Goal: Information Seeking & Learning: Learn about a topic

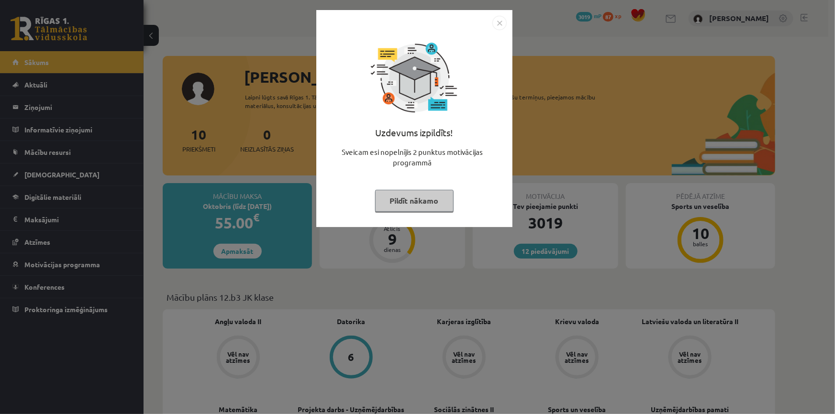
click at [387, 199] on button "Pildīt nākamo" at bounding box center [414, 201] width 78 height 22
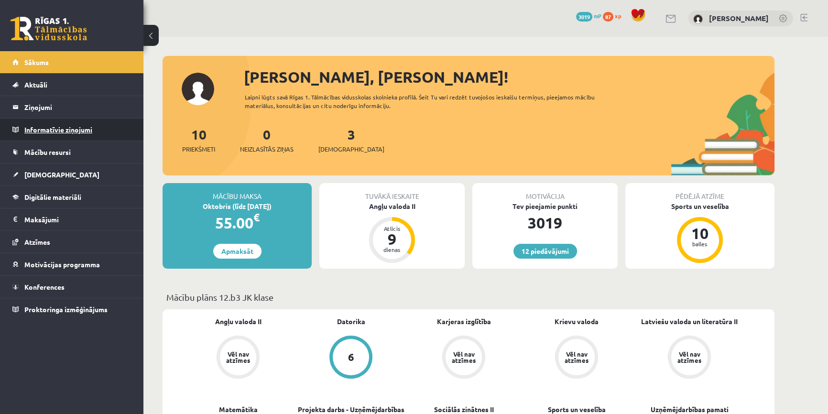
click at [84, 130] on legend "Informatīvie ziņojumi 0" at bounding box center [77, 130] width 107 height 22
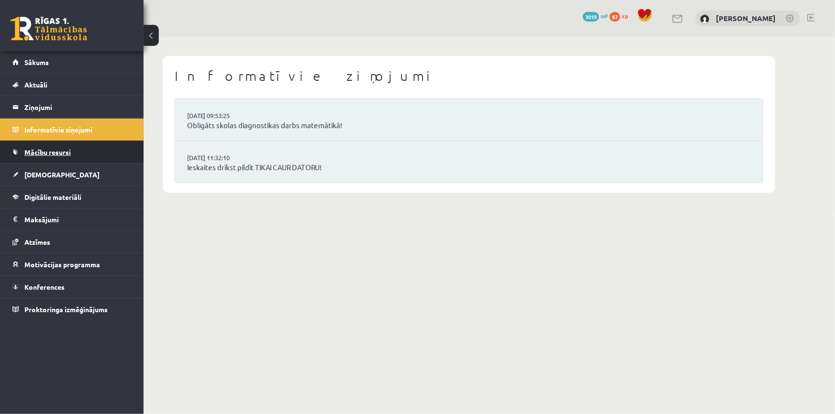
click at [77, 146] on link "Mācību resursi" at bounding box center [71, 152] width 119 height 22
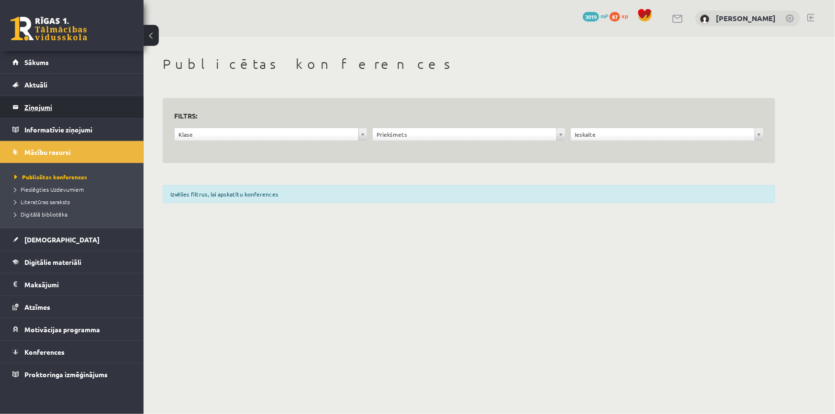
click at [67, 112] on legend "Ziņojumi 0" at bounding box center [77, 107] width 107 height 22
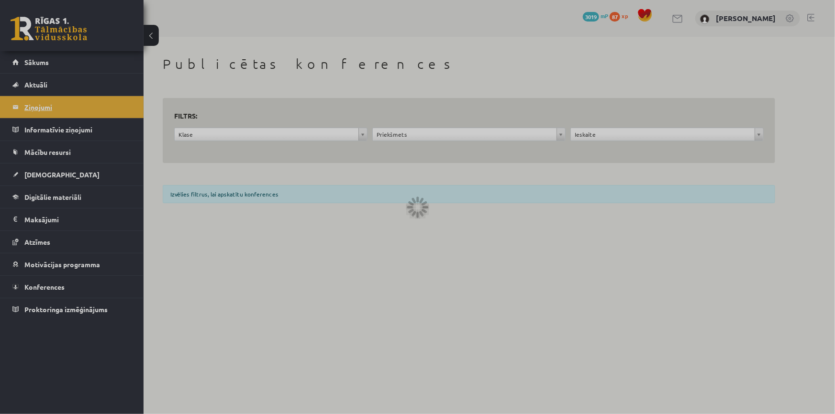
click at [67, 112] on legend "Ziņojumi 0" at bounding box center [77, 107] width 107 height 22
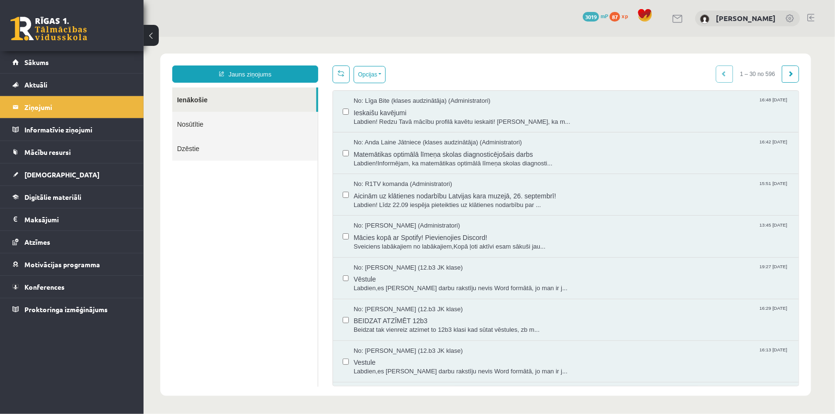
click at [239, 125] on link "Nosūtītie" at bounding box center [244, 123] width 145 height 24
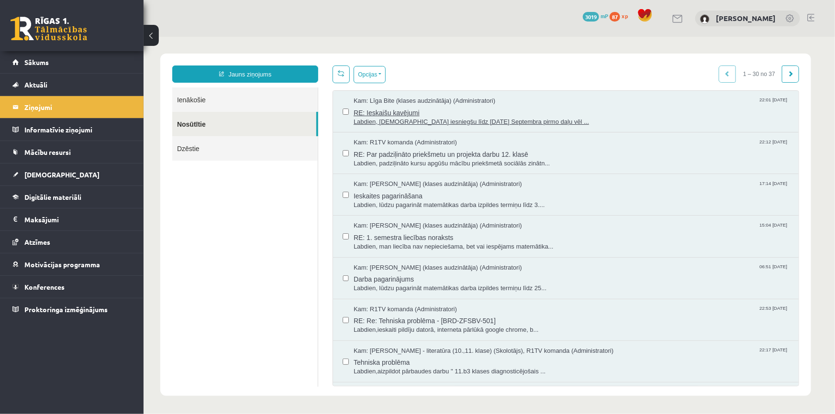
click at [404, 111] on span "RE: Ieskaišu kavējumi" at bounding box center [570, 111] width 435 height 12
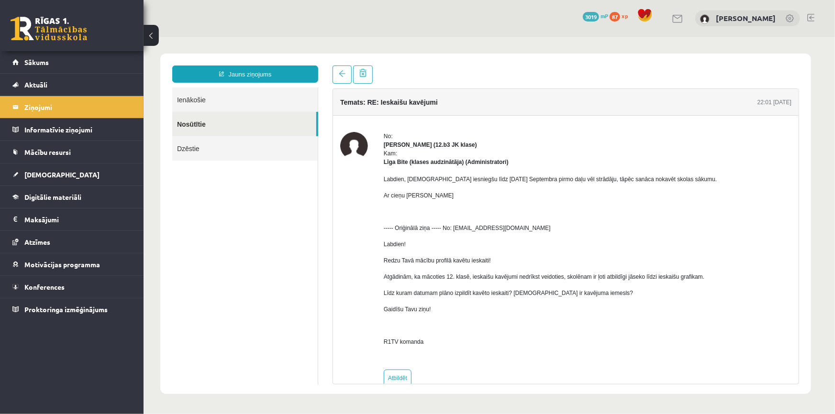
click at [62, 37] on link at bounding box center [49, 29] width 77 height 24
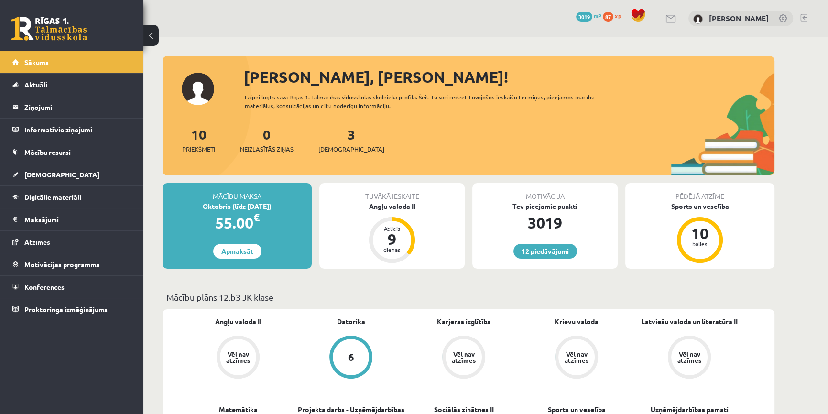
click at [334, 143] on div "3 Ieskaites" at bounding box center [352, 139] width 66 height 30
click at [335, 144] on span "[DEMOGRAPHIC_DATA]" at bounding box center [352, 149] width 66 height 10
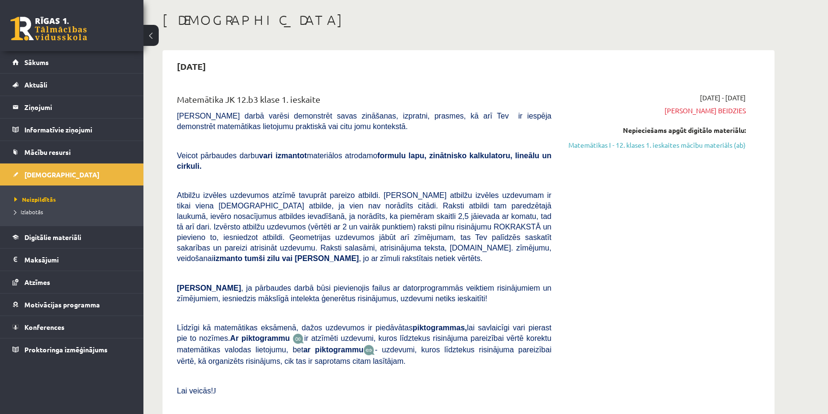
scroll to position [87, 0]
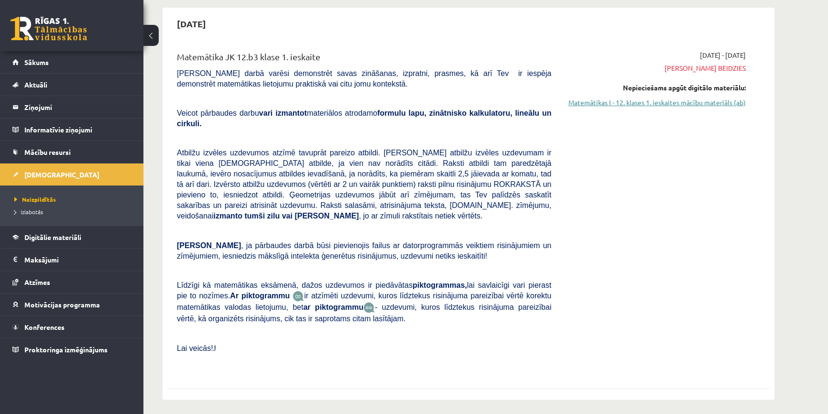
click at [618, 103] on link "Matemātikas I - 12. klases 1. ieskaites mācību materiāls (ab)" at bounding box center [656, 103] width 180 height 10
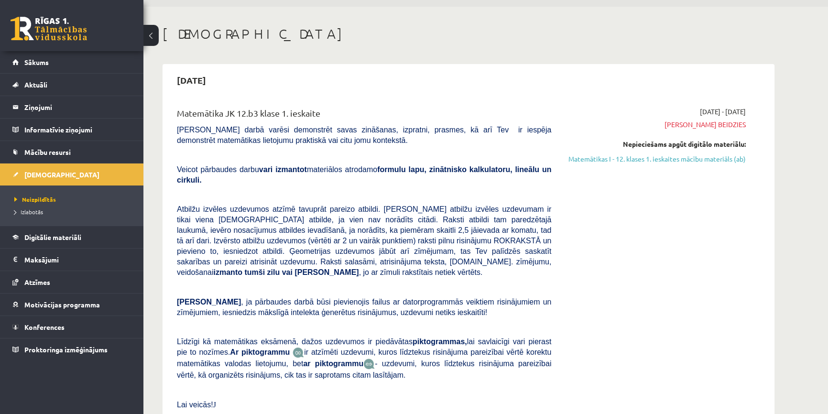
scroll to position [0, 0]
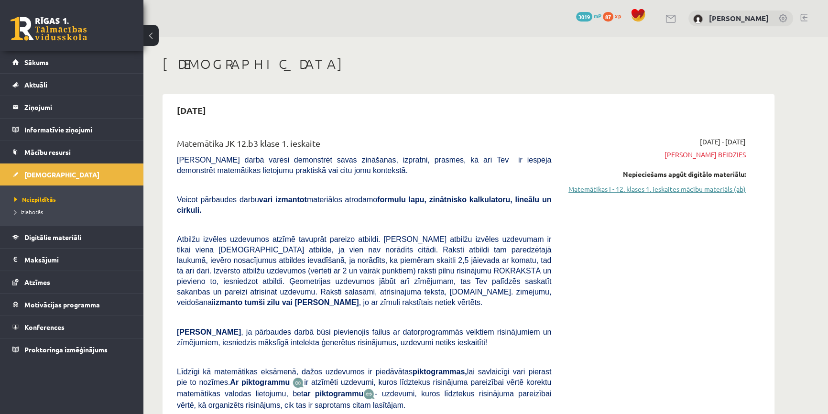
click at [591, 189] on link "Matemātikas I - 12. klases 1. ieskaites mācību materiāls (ab)" at bounding box center [656, 189] width 180 height 10
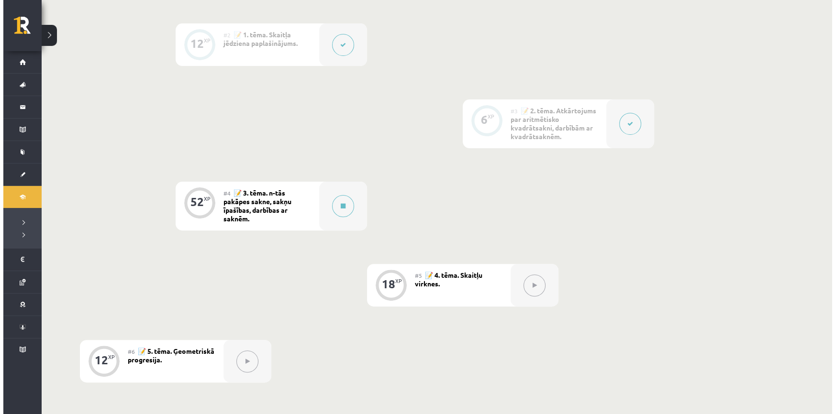
scroll to position [391, 0]
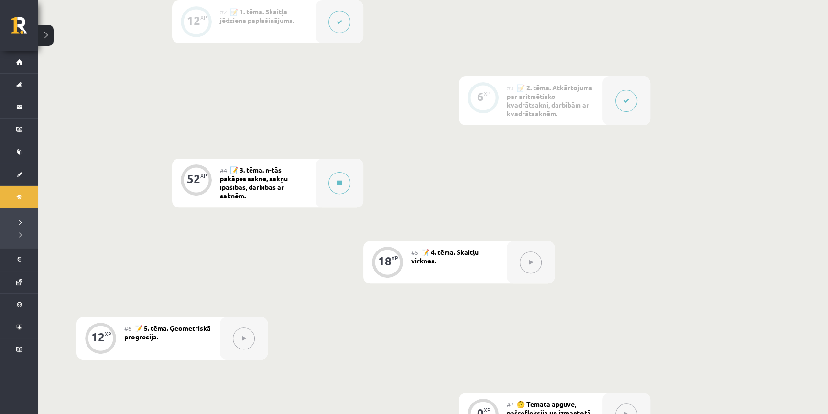
click at [312, 185] on div "#4 📝 3. tēma. n-tās pakāpes sakne, sakņu īpašības, darbības ar saknēm." at bounding box center [268, 183] width 96 height 49
click at [325, 182] on div at bounding box center [340, 183] width 48 height 49
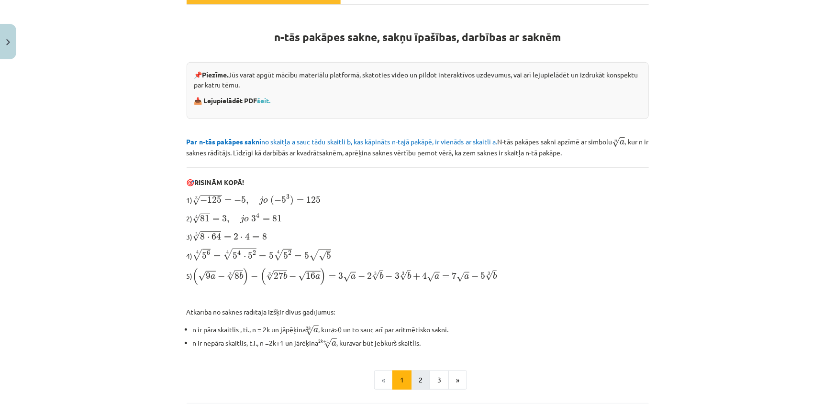
scroll to position [154, 0]
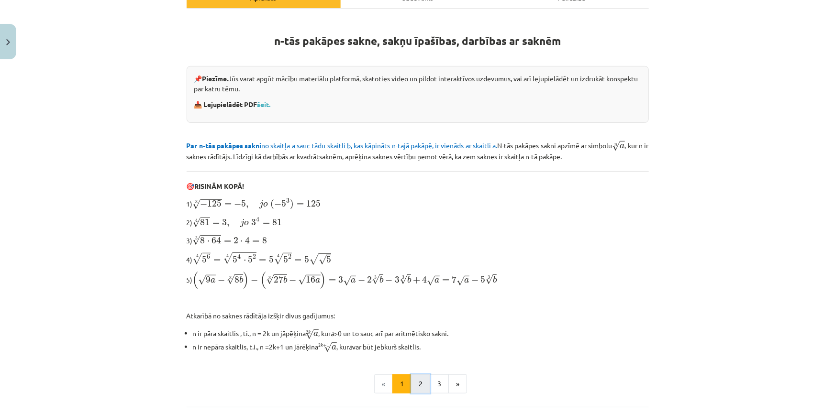
click at [418, 381] on button "2" at bounding box center [420, 383] width 19 height 19
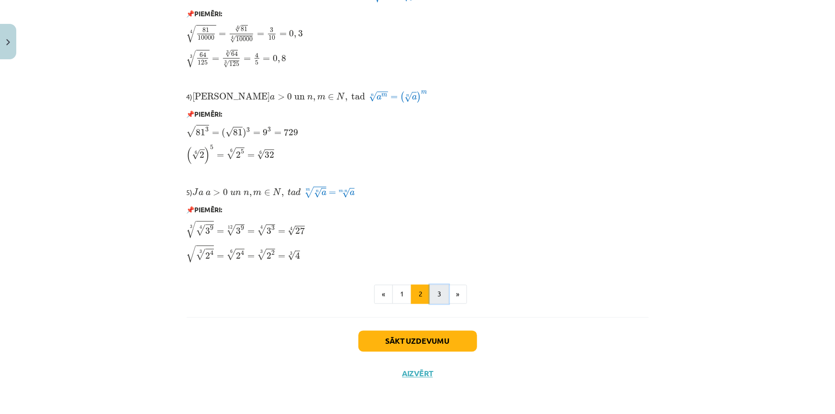
click at [437, 297] on button "3" at bounding box center [438, 294] width 19 height 19
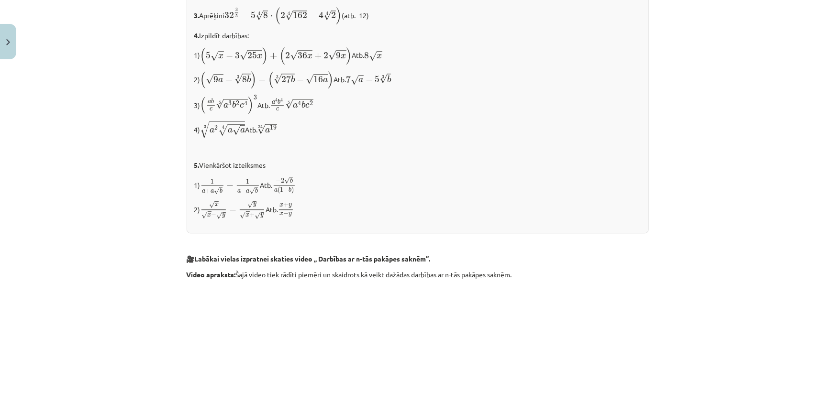
scroll to position [1064, 0]
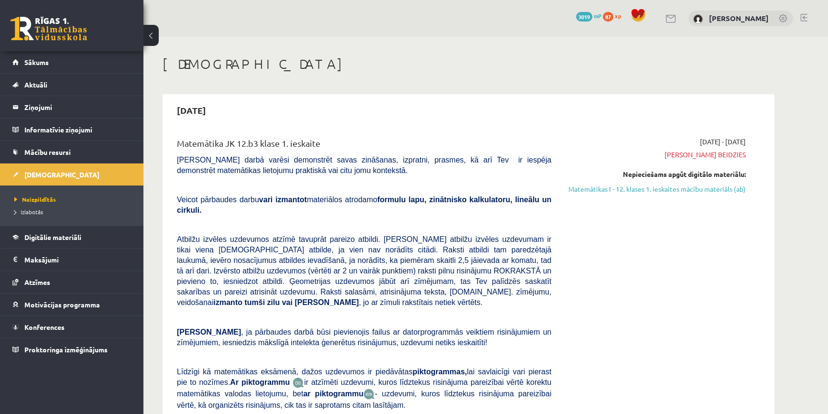
click at [32, 26] on link at bounding box center [49, 29] width 77 height 24
